Goal: Task Accomplishment & Management: Use online tool/utility

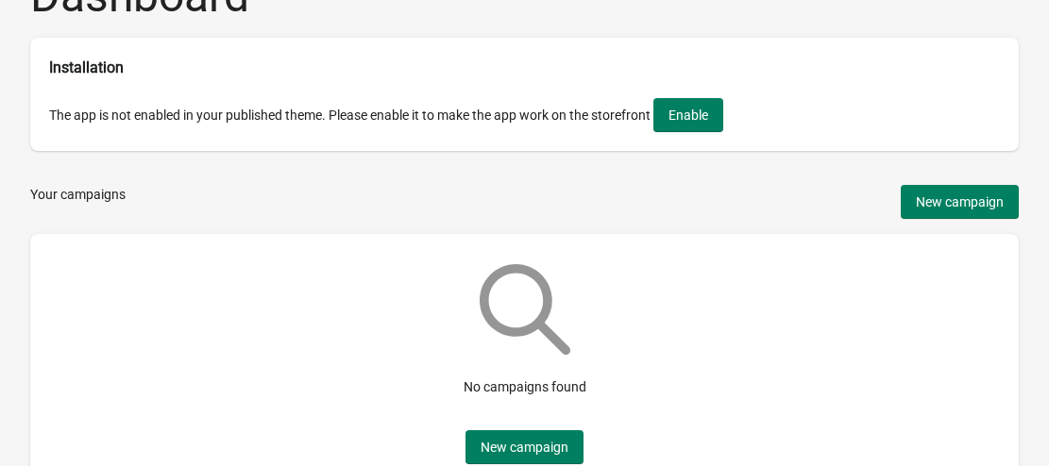
scroll to position [94, 0]
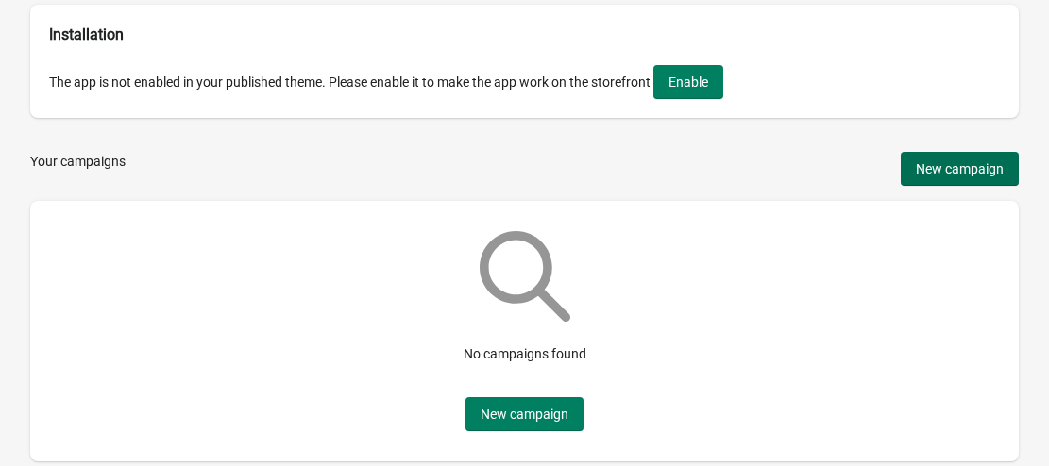
click at [941, 177] on span "New campaign" at bounding box center [960, 168] width 88 height 15
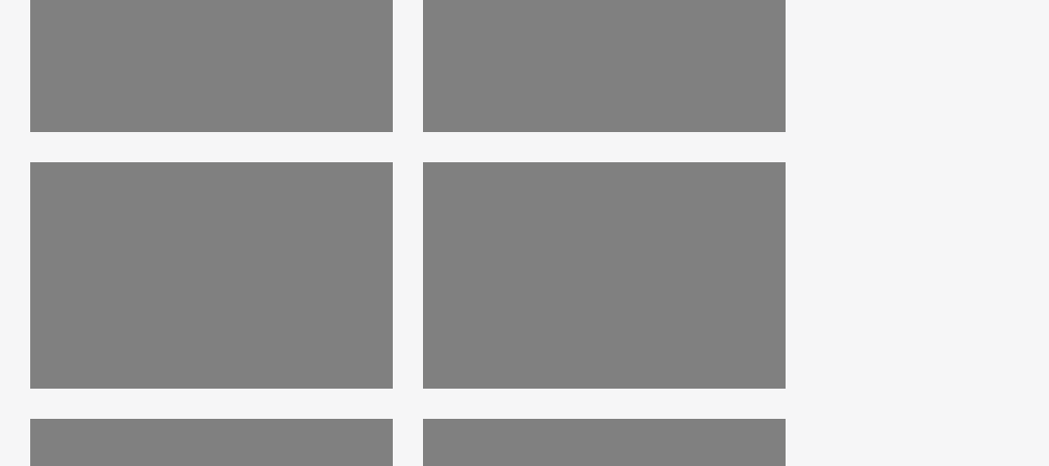
scroll to position [682, 0]
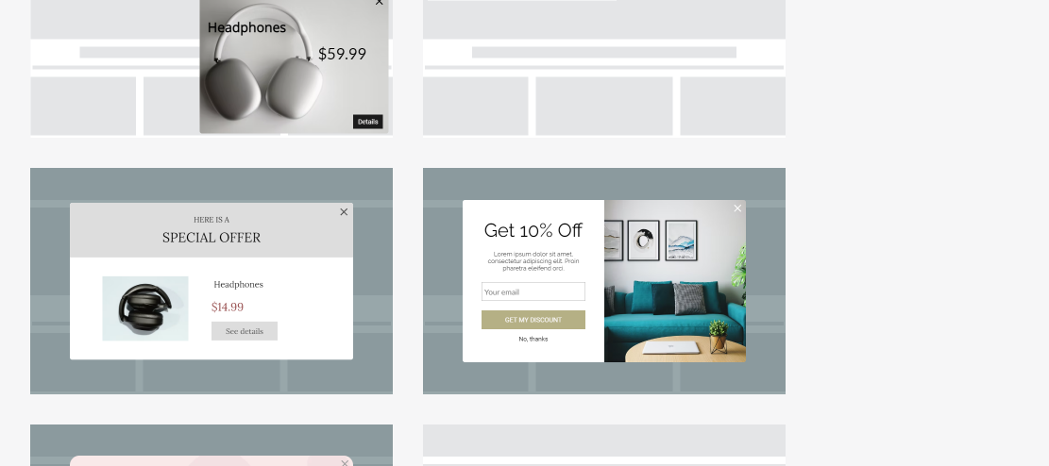
click at [555, 296] on div at bounding box center [604, 281] width 363 height 227
select select "center"
select select "dark"
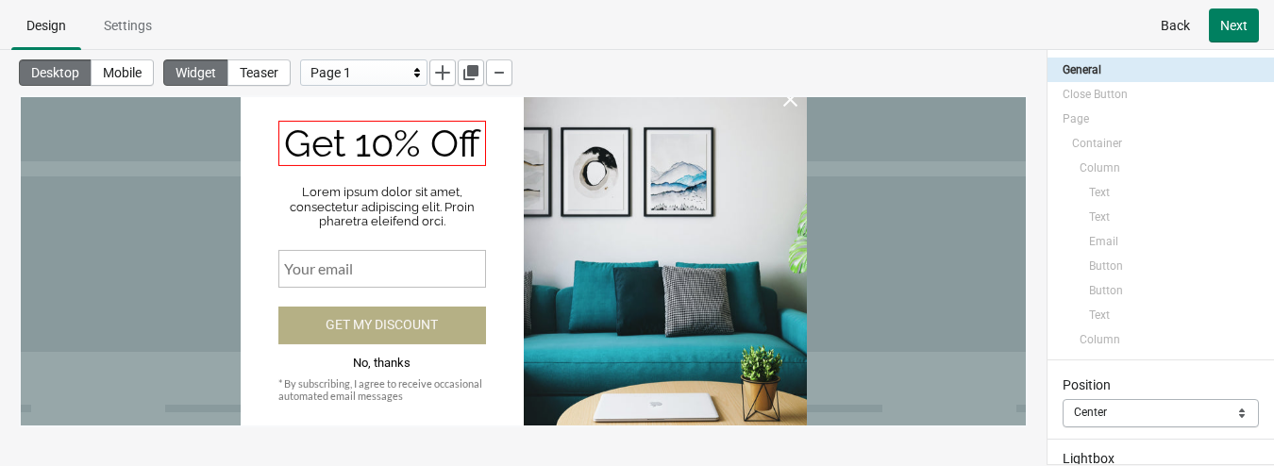
click at [375, 143] on div "Get 10% Off" at bounding box center [382, 143] width 208 height 45
select select "both"
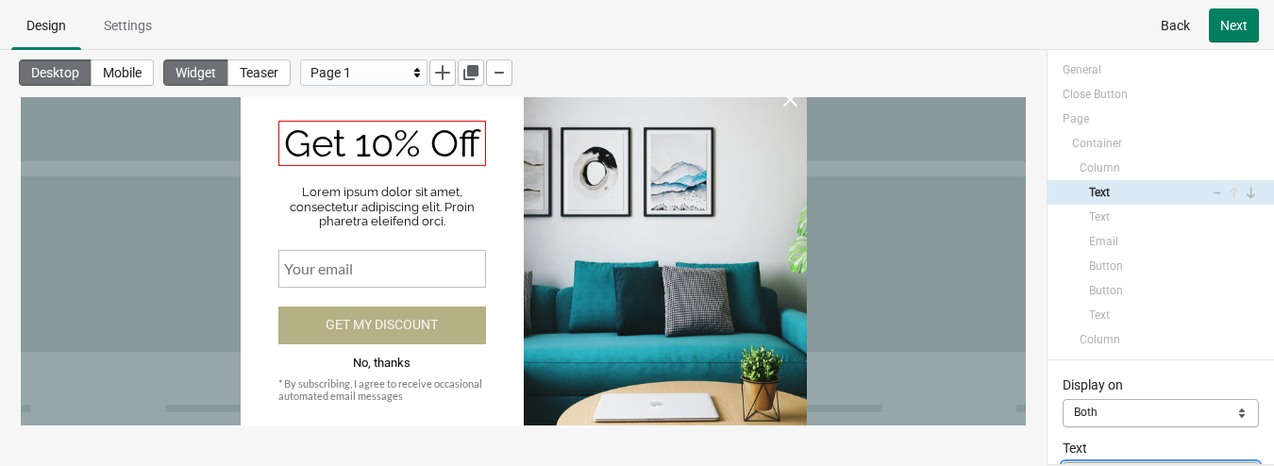
scroll to position [130, 0]
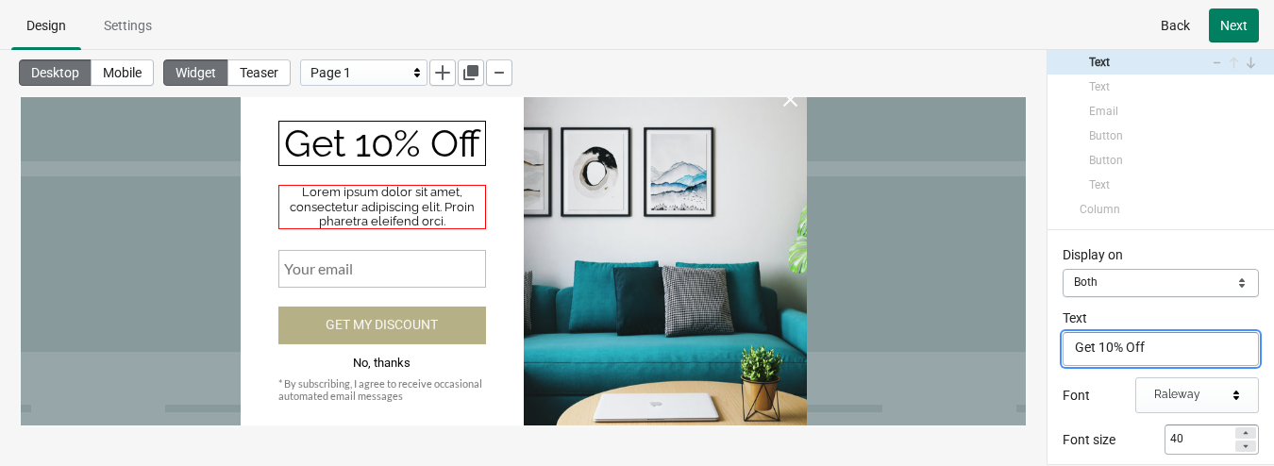
click at [364, 226] on div "Lorem ipsum dolor sit amet, consectetur adipiscing elit. Proin pharetra eleifen…" at bounding box center [382, 207] width 208 height 44
select select "both"
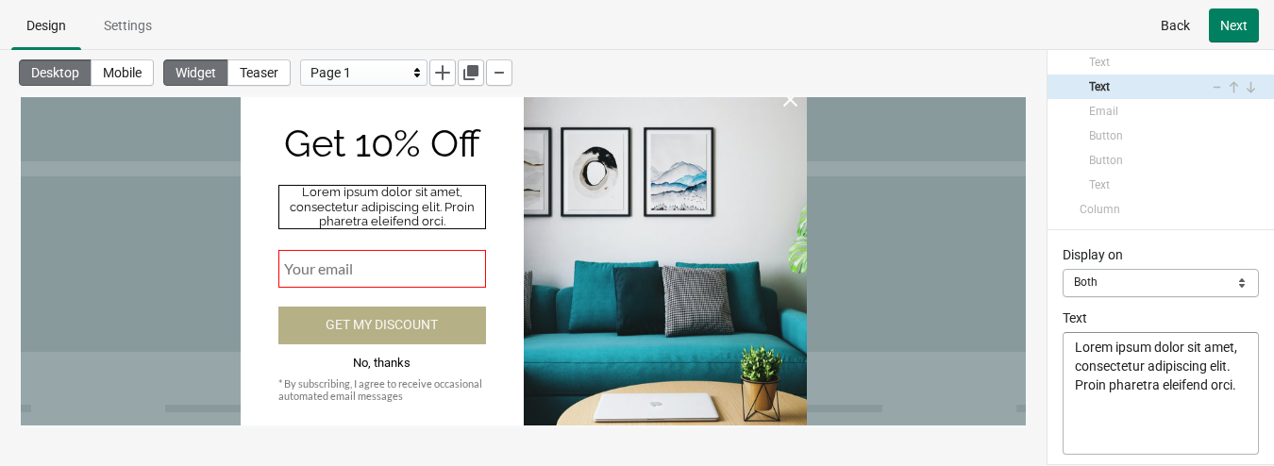
click at [353, 264] on div at bounding box center [382, 269] width 208 height 38
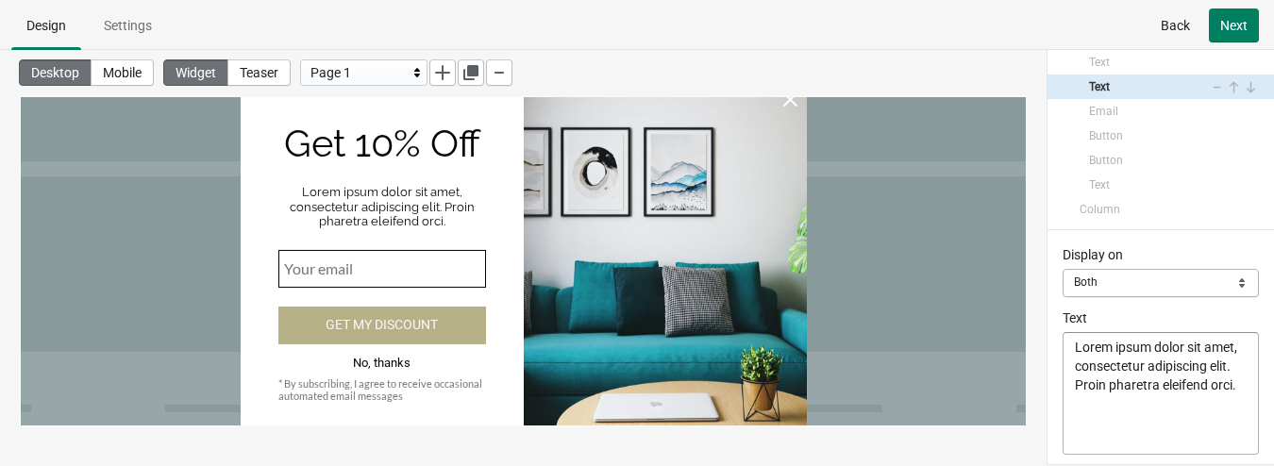
select select "both"
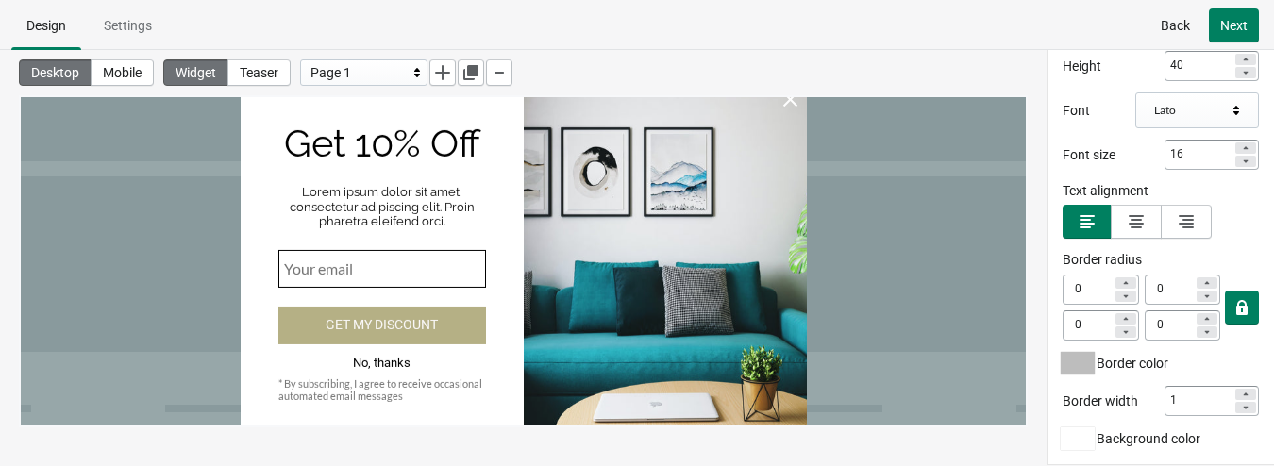
scroll to position [712, 0]
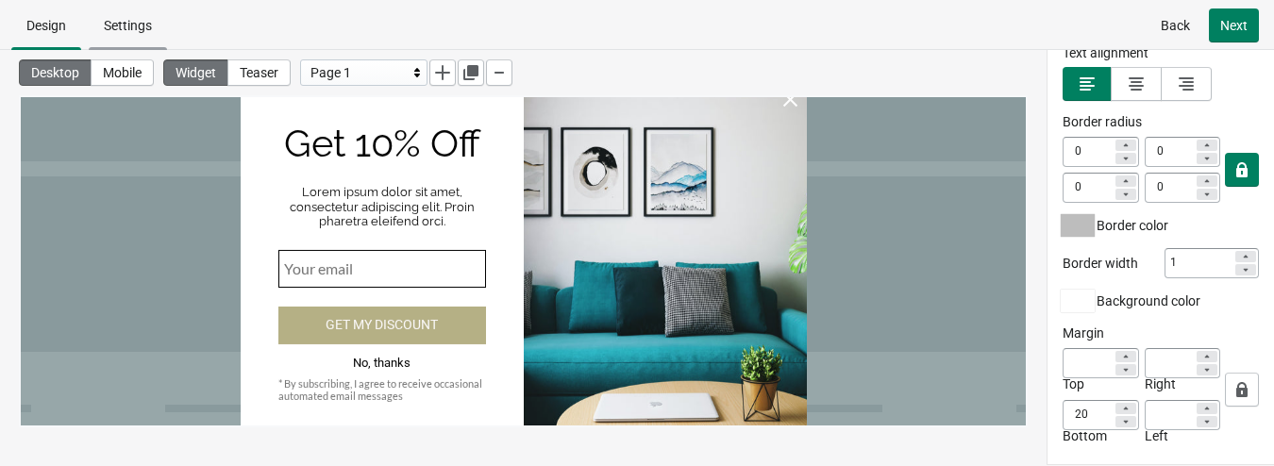
click at [116, 27] on span "Settings" at bounding box center [128, 25] width 48 height 15
select select "both"
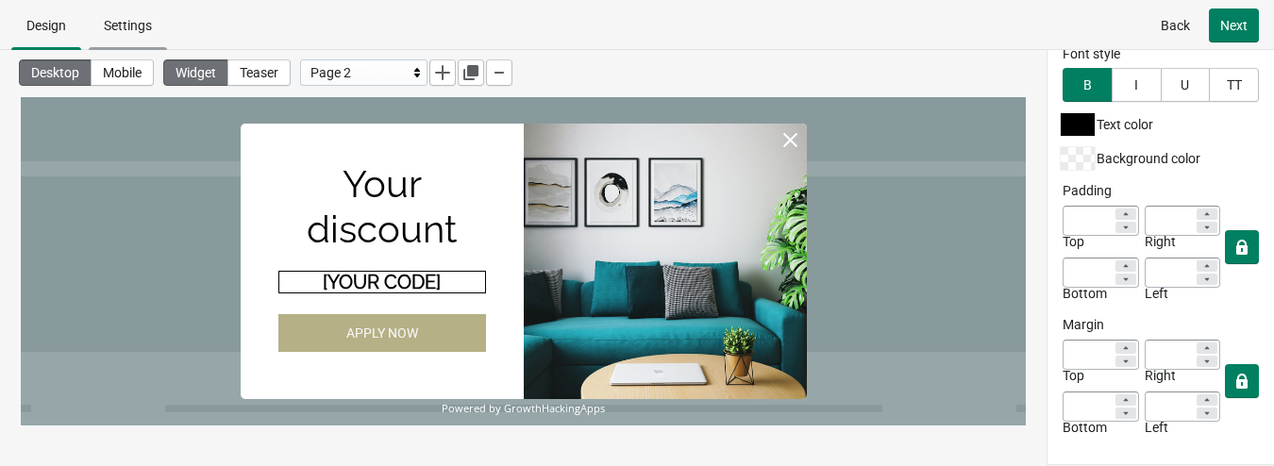
scroll to position [211, 0]
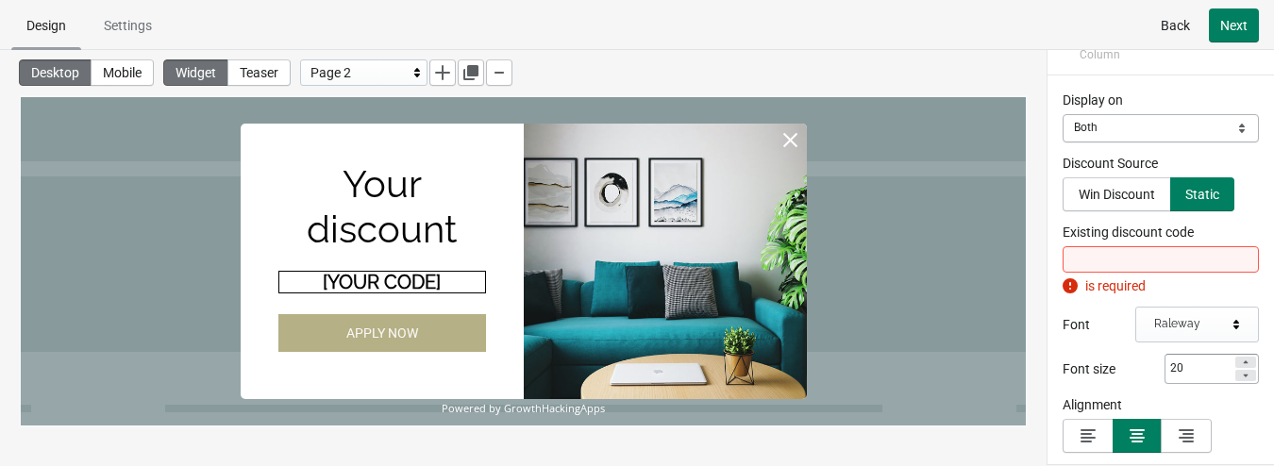
click at [50, 27] on span "Design" at bounding box center [46, 25] width 40 height 15
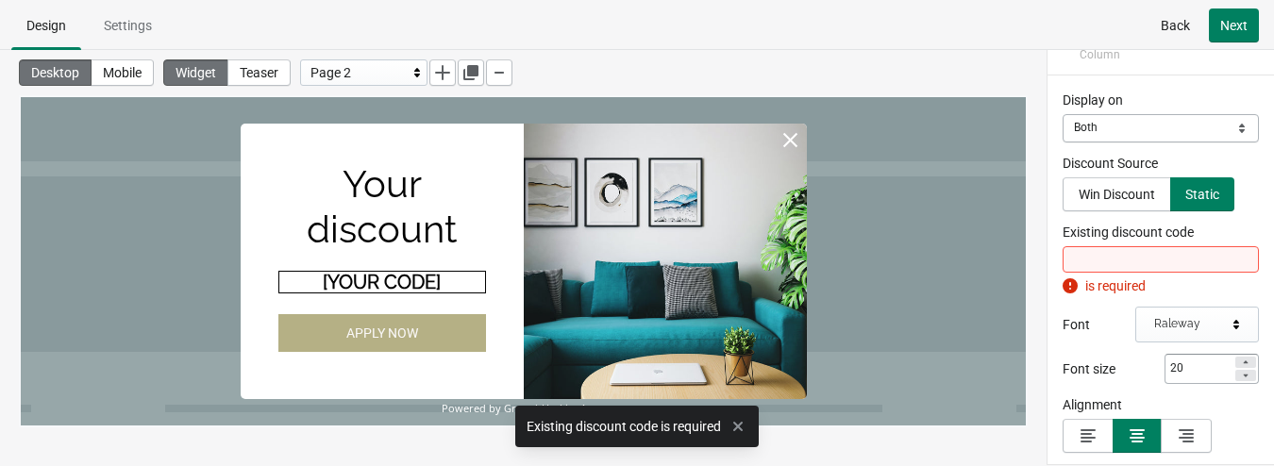
click at [61, 77] on span "Desktop" at bounding box center [55, 72] width 48 height 15
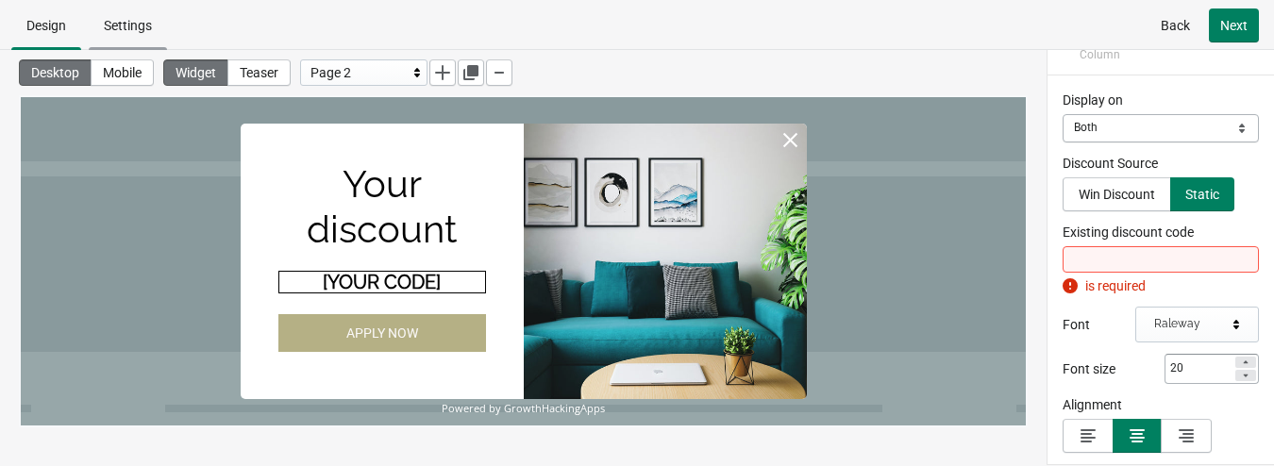
click at [125, 29] on span "Settings" at bounding box center [128, 25] width 48 height 15
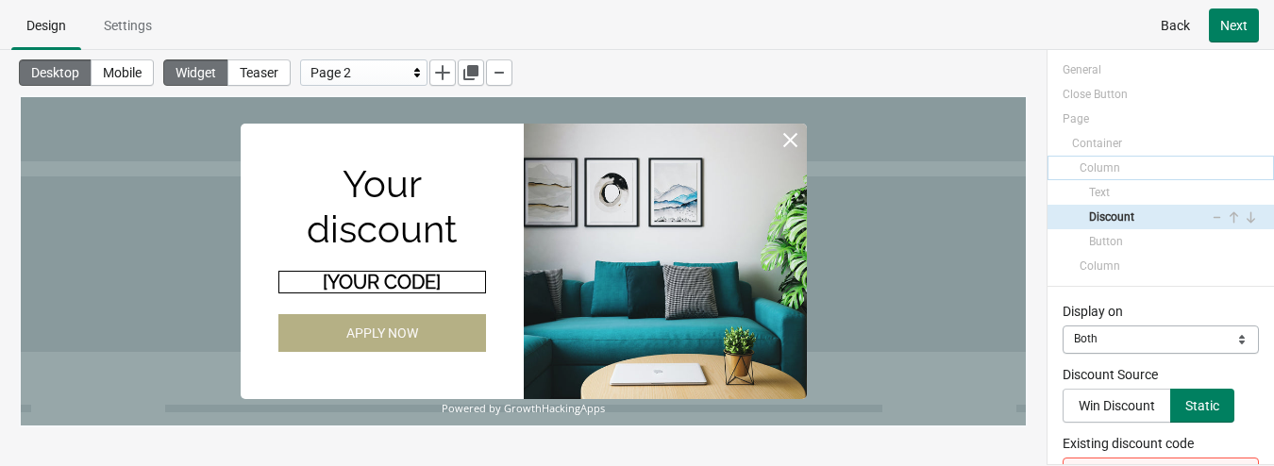
scroll to position [40, 0]
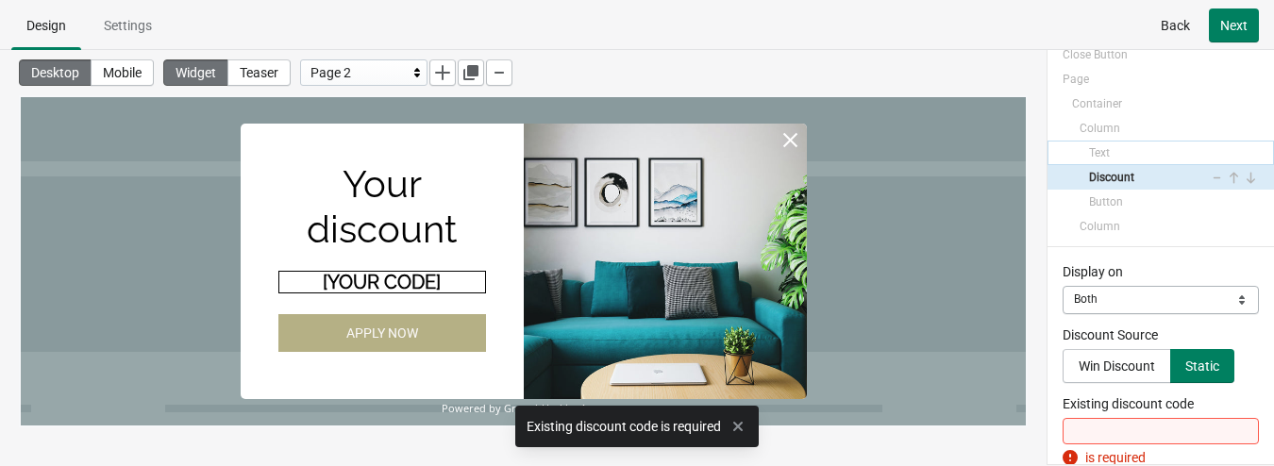
drag, startPoint x: 1151, startPoint y: 152, endPoint x: 1176, endPoint y: 153, distance: 25.5
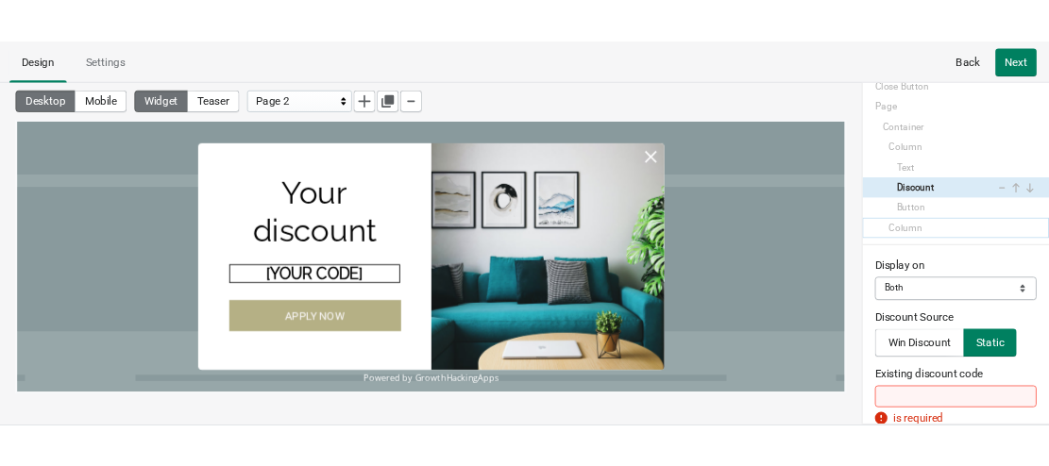
scroll to position [0, 0]
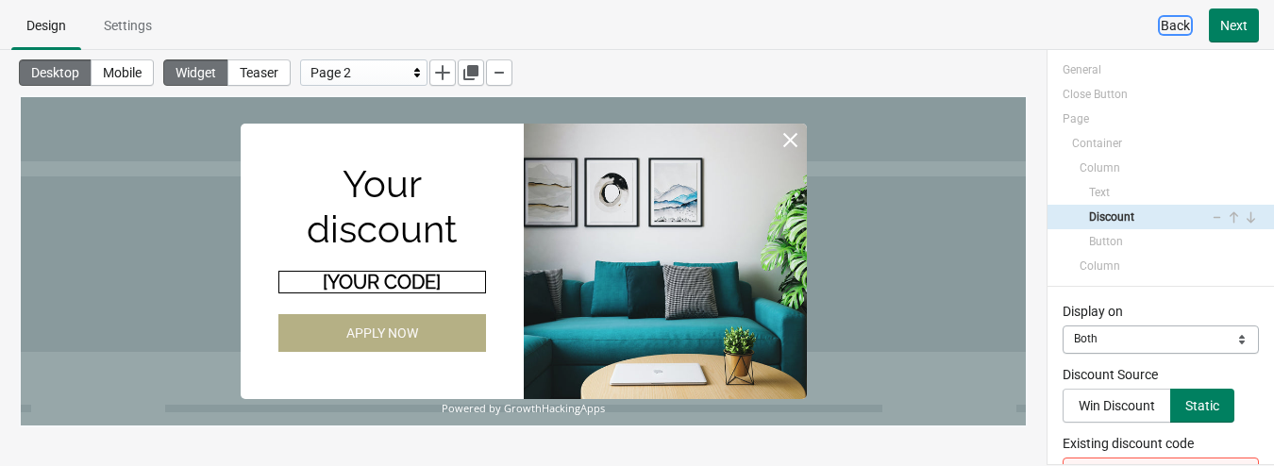
click at [1167, 28] on span "Back" at bounding box center [1175, 25] width 29 height 15
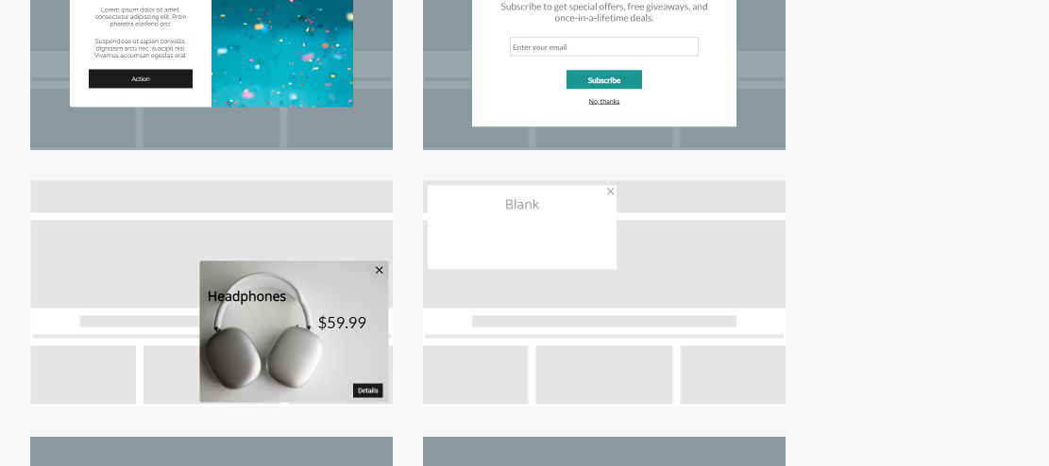
scroll to position [115, 0]
